Goal: Navigation & Orientation: Find specific page/section

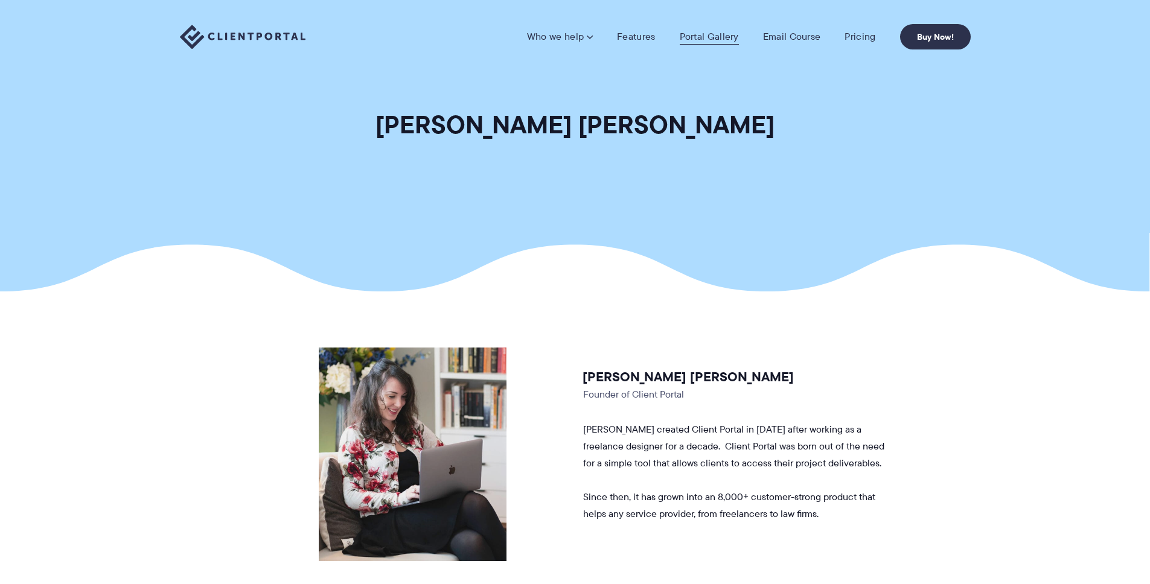
click at [718, 37] on link "Portal Gallery" at bounding box center [709, 37] width 59 height 12
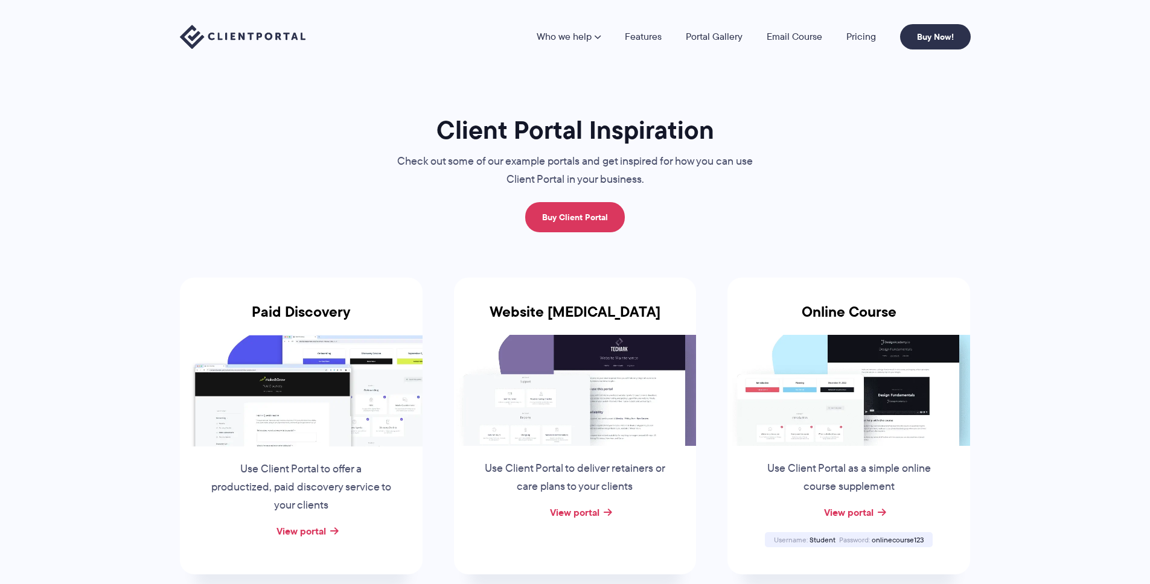
click at [219, 30] on img at bounding box center [243, 37] width 126 height 25
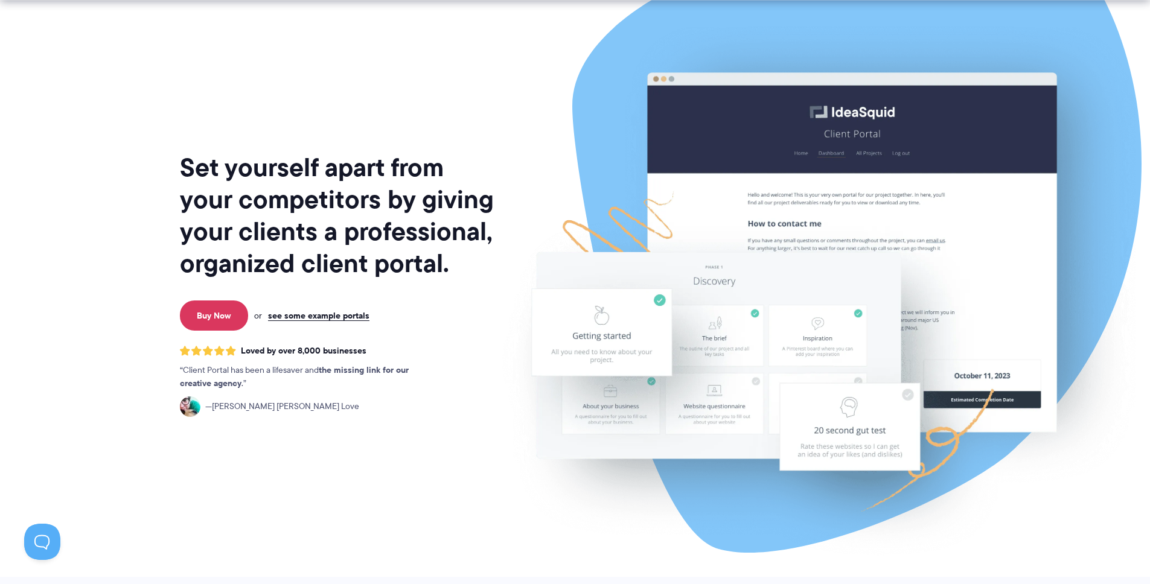
scroll to position [13, 0]
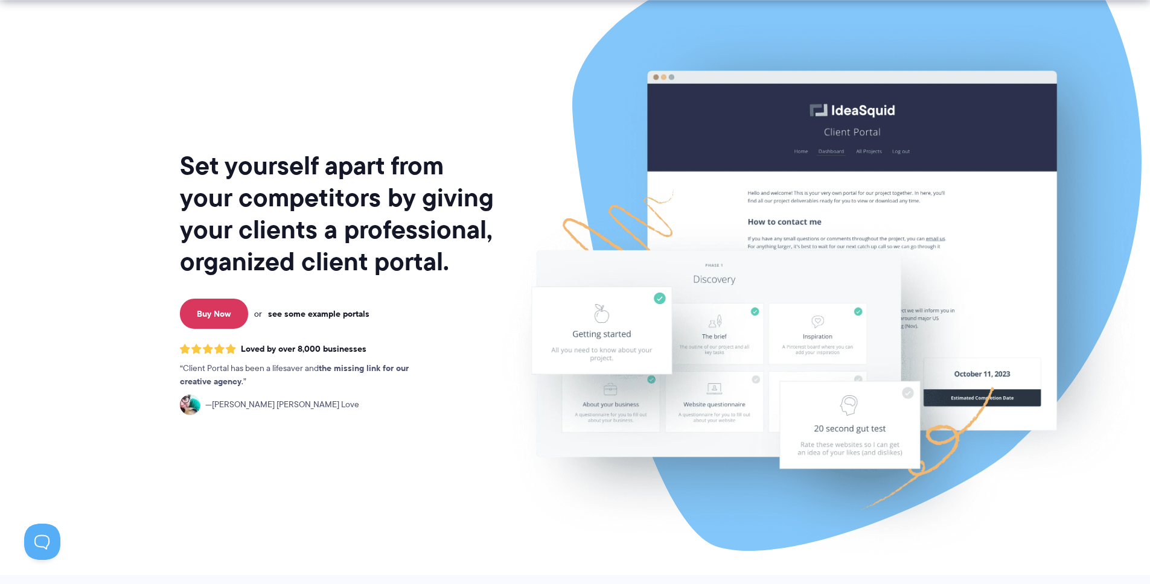
click at [313, 316] on link "see some example portals" at bounding box center [318, 313] width 101 height 11
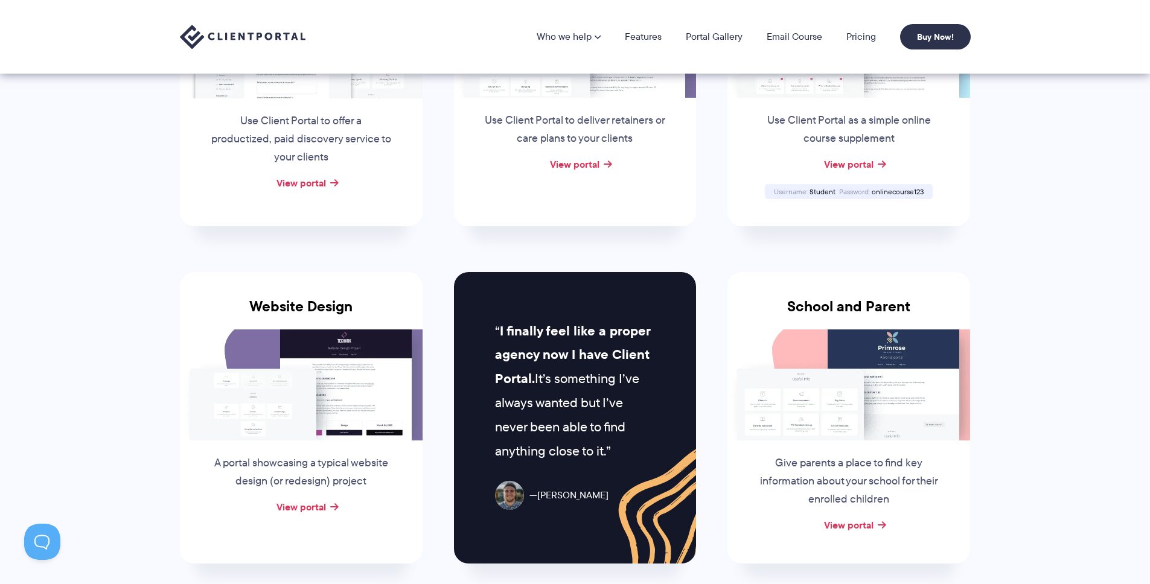
scroll to position [247, 0]
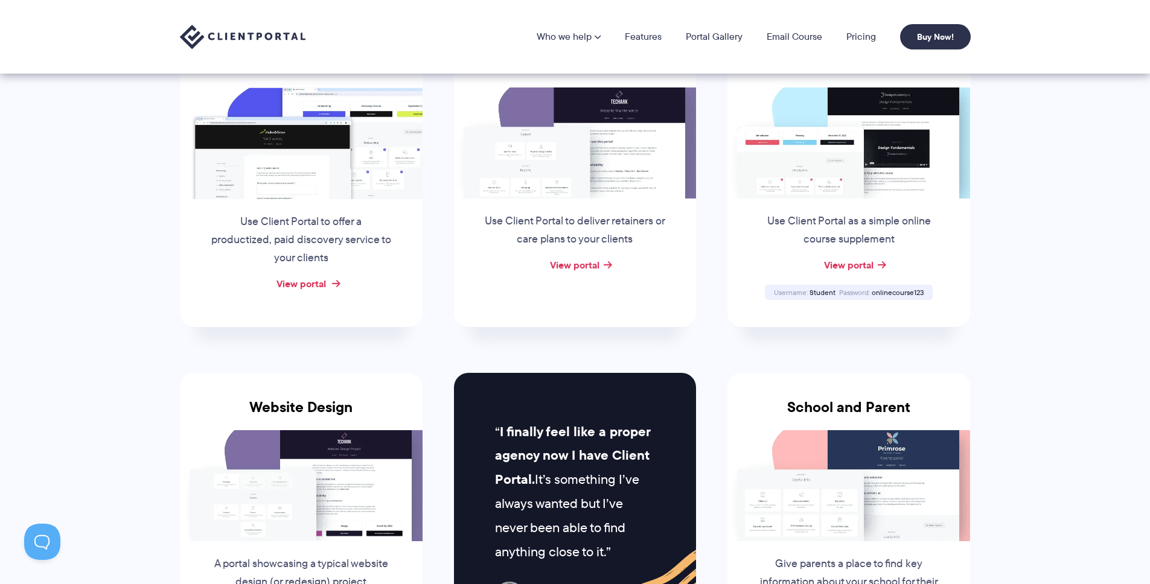
click at [312, 282] on link "View portal" at bounding box center [300, 283] width 49 height 14
